Goal: Transaction & Acquisition: Purchase product/service

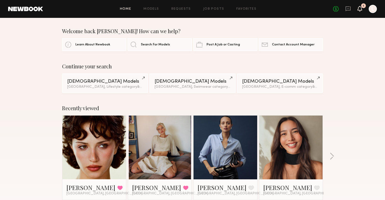
click at [360, 9] on icon at bounding box center [360, 9] width 4 height 4
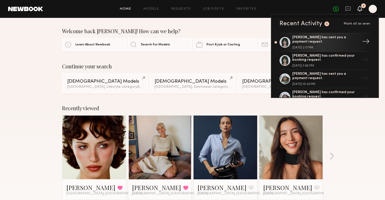
click at [317, 37] on div "[PERSON_NAME] has sent you a payment request." at bounding box center [325, 39] width 66 height 9
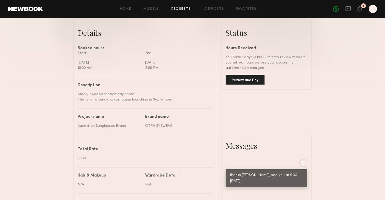
scroll to position [114, 0]
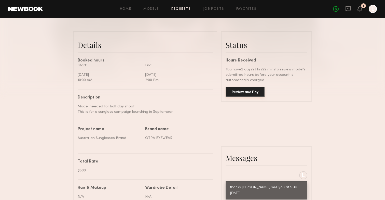
click at [245, 92] on button "Review and Pay" at bounding box center [245, 92] width 39 height 10
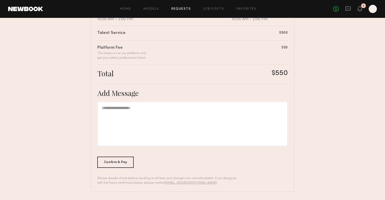
scroll to position [126, 0]
click at [129, 106] on div at bounding box center [192, 124] width 190 height 45
click at [121, 162] on div "Confirm & Pay" at bounding box center [115, 161] width 36 height 11
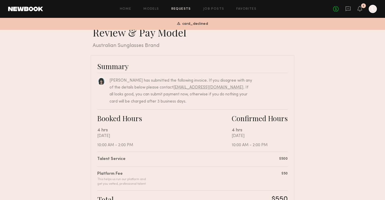
scroll to position [0, 0]
click at [336, 9] on link "No fees up to $5,000" at bounding box center [336, 9] width 6 height 6
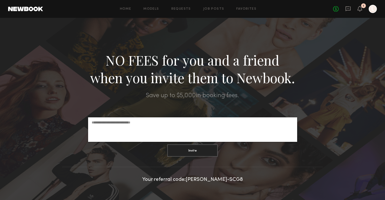
click at [373, 10] on div at bounding box center [373, 9] width 8 height 8
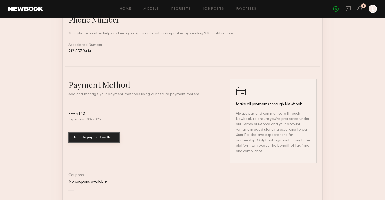
scroll to position [234, 0]
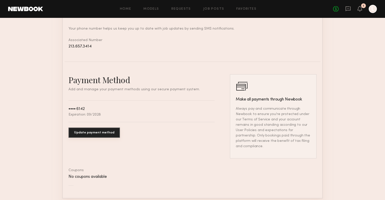
click at [101, 133] on button "Update payment method" at bounding box center [94, 132] width 51 height 10
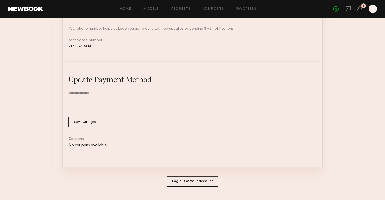
type input "**********"
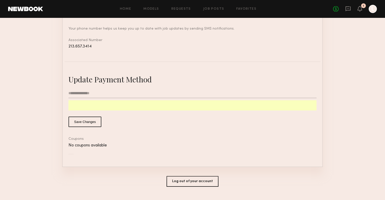
drag, startPoint x: 99, startPoint y: 93, endPoint x: 65, endPoint y: 92, distance: 34.1
click at [65, 92] on div "**********" at bounding box center [193, 117] width 256 height 86
type input "**********"
click at [88, 120] on button "Save Changes" at bounding box center [85, 121] width 33 height 10
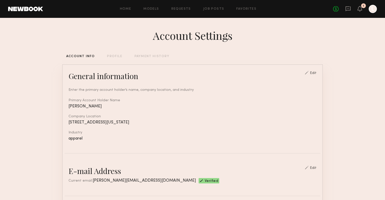
scroll to position [0, 0]
click at [359, 9] on icon at bounding box center [360, 9] width 4 height 4
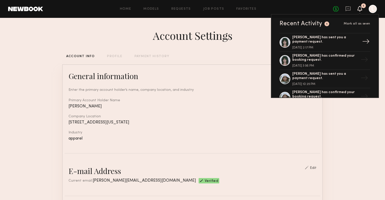
click at [308, 39] on div "[PERSON_NAME] has sent you a payment request." at bounding box center [325, 39] width 66 height 9
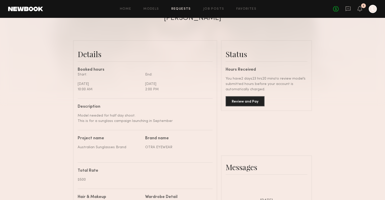
scroll to position [24, 0]
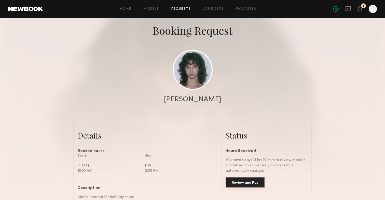
click at [244, 181] on button "Review and Pay" at bounding box center [245, 182] width 39 height 10
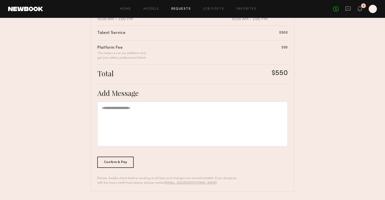
scroll to position [126, 0]
click at [132, 108] on div at bounding box center [192, 124] width 190 height 45
click at [119, 164] on div "Confirm & Pay" at bounding box center [115, 161] width 36 height 11
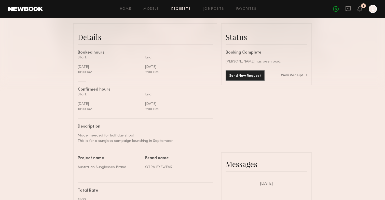
scroll to position [123, 0]
click at [297, 74] on link "View Receipt" at bounding box center [294, 75] width 26 height 4
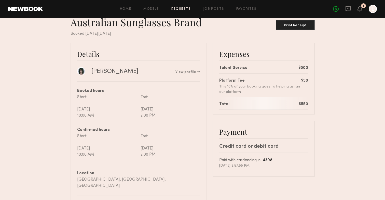
scroll to position [14, 0]
click at [296, 25] on div "Print Receipt" at bounding box center [295, 26] width 35 height 4
click at [302, 27] on div "Print Receipt" at bounding box center [295, 26] width 35 height 4
